Goal: Find specific page/section: Find specific page/section

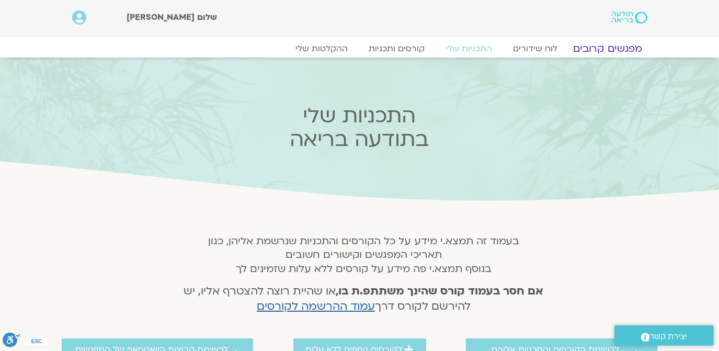
click at [613, 47] on link "מפגשים קרובים" at bounding box center [607, 48] width 95 height 13
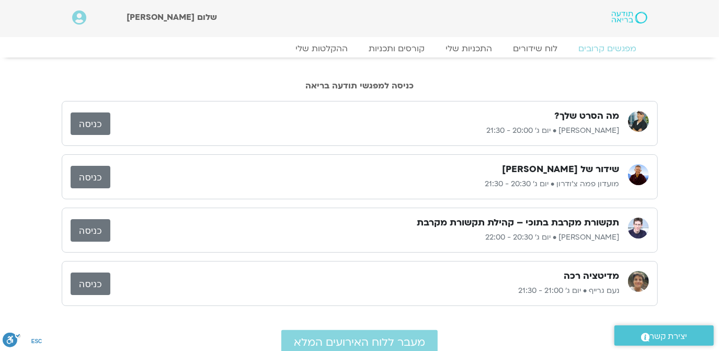
click at [95, 123] on link "כניסה" at bounding box center [91, 123] width 40 height 22
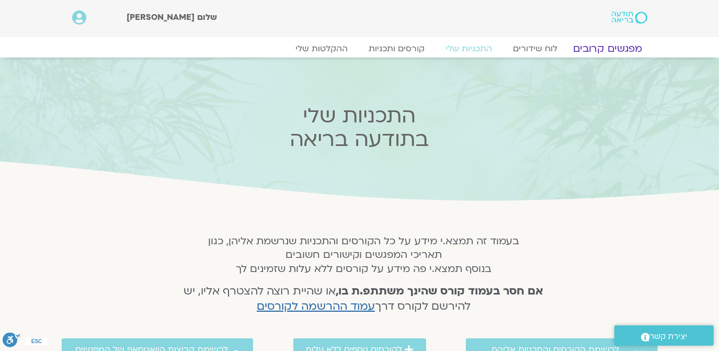
click at [610, 44] on link "מפגשים קרובים" at bounding box center [607, 48] width 95 height 13
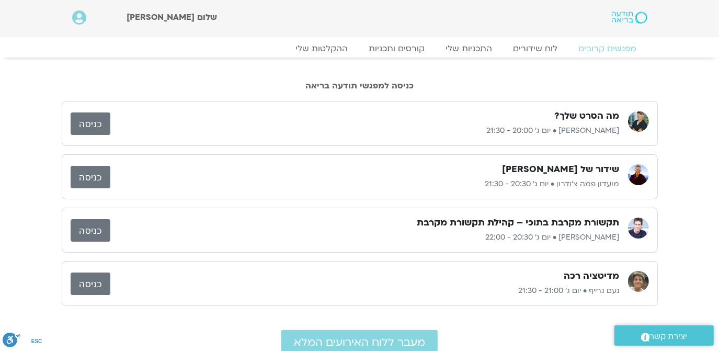
click at [97, 229] on link "כניסה" at bounding box center [91, 230] width 40 height 22
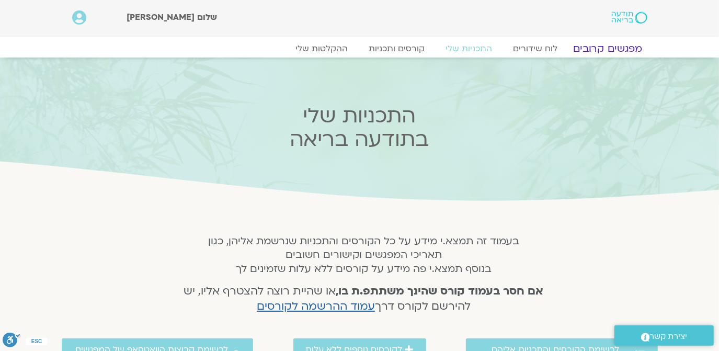
click at [599, 47] on link "מפגשים קרובים" at bounding box center [607, 48] width 95 height 13
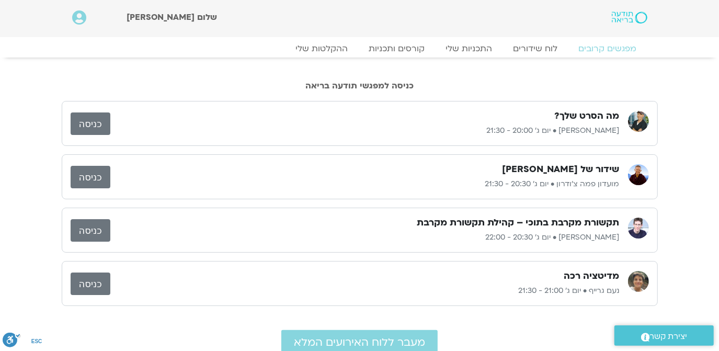
click at [92, 279] on link "כניסה" at bounding box center [91, 283] width 40 height 22
